Goal: Navigation & Orientation: Find specific page/section

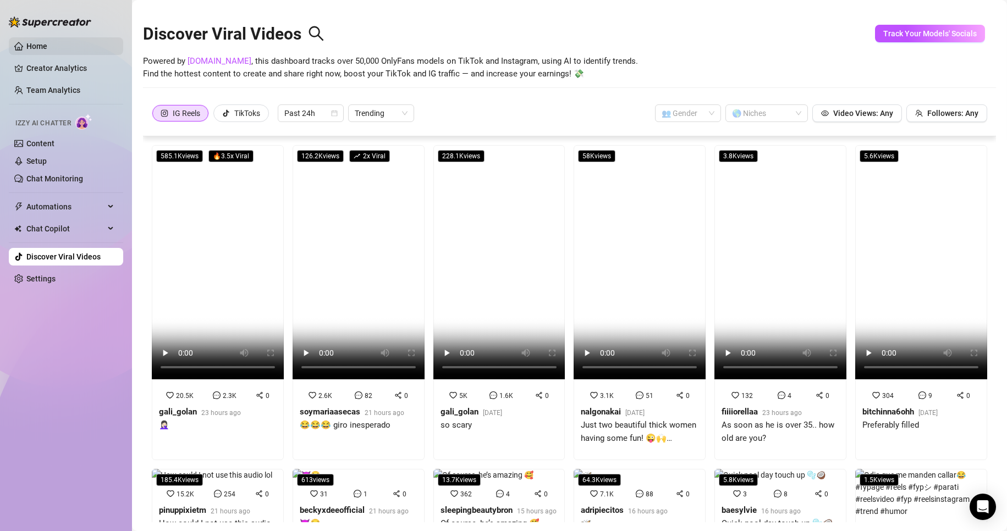
click at [37, 45] on link "Home" at bounding box center [36, 46] width 21 height 9
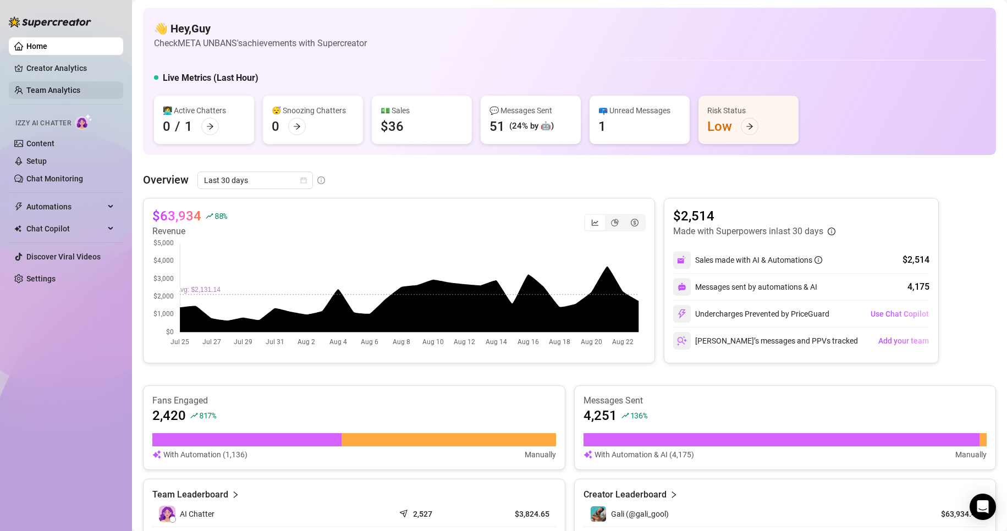
click at [45, 90] on link "Team Analytics" at bounding box center [53, 90] width 54 height 9
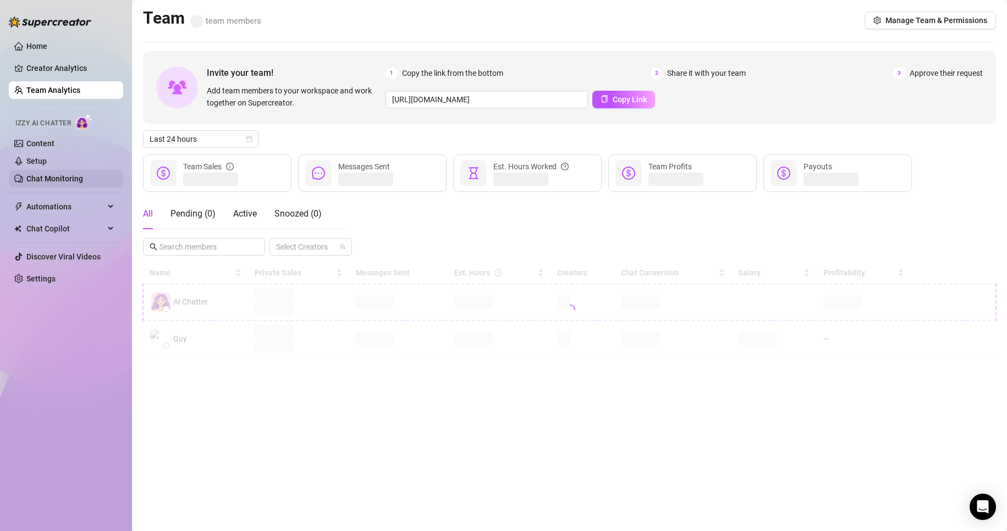
click at [60, 180] on link "Chat Monitoring" at bounding box center [54, 178] width 57 height 9
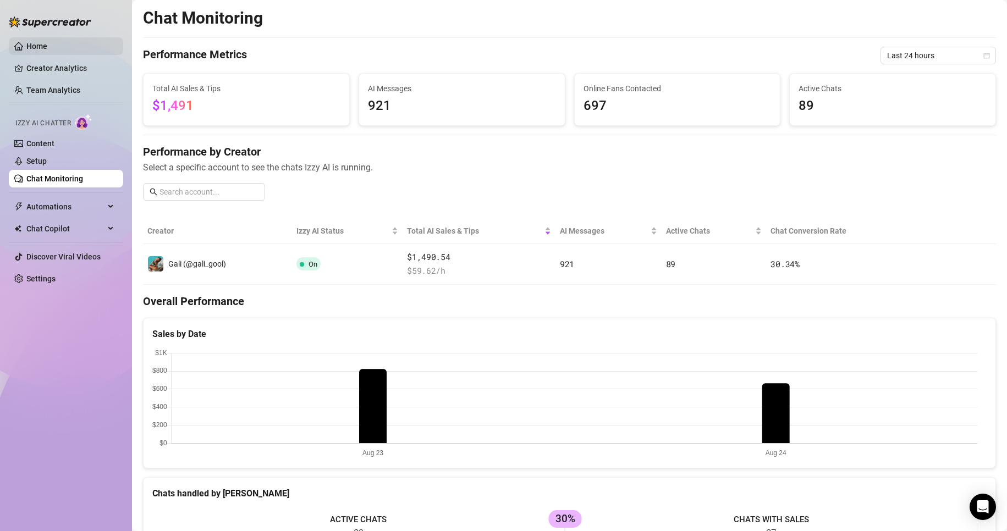
click at [43, 49] on link "Home" at bounding box center [36, 46] width 21 height 9
